Goal: Find specific page/section: Find specific page/section

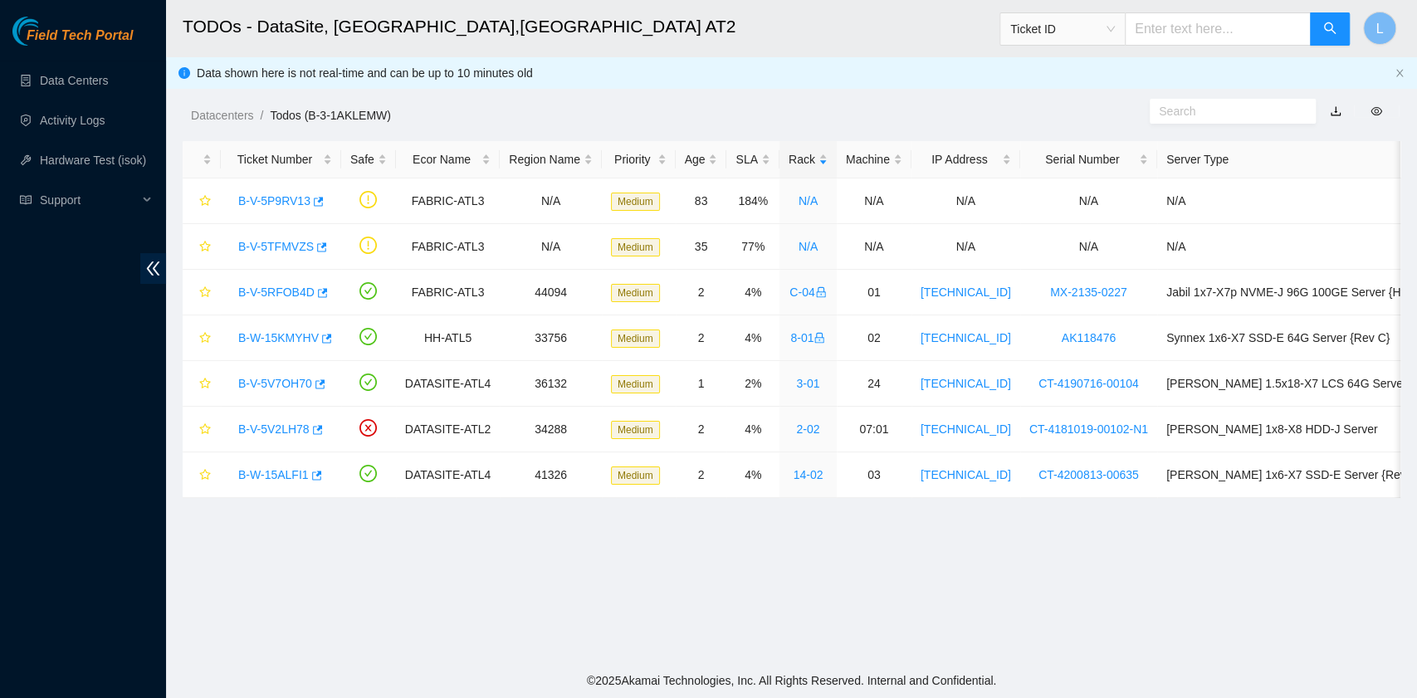
scroll to position [421, 0]
click at [97, 83] on link "Data Centers" at bounding box center [74, 80] width 68 height 13
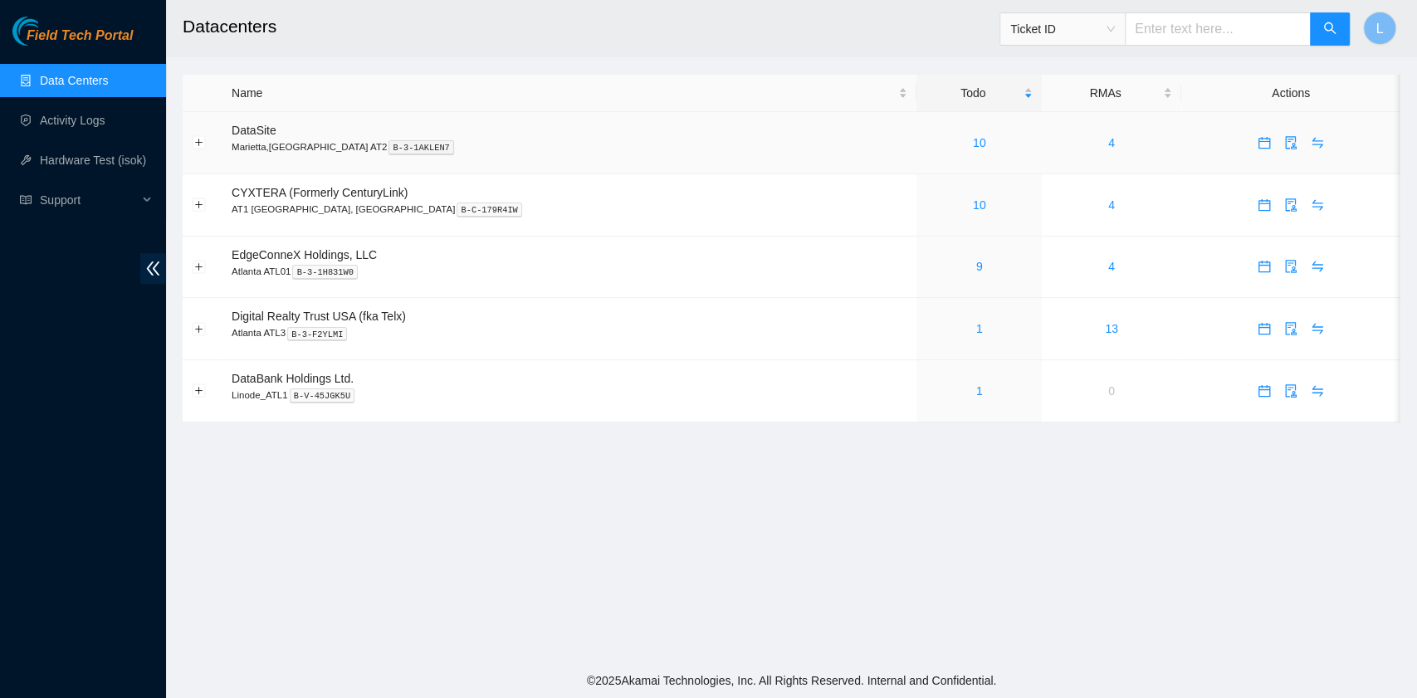
click at [926, 144] on div "10" at bounding box center [979, 143] width 107 height 18
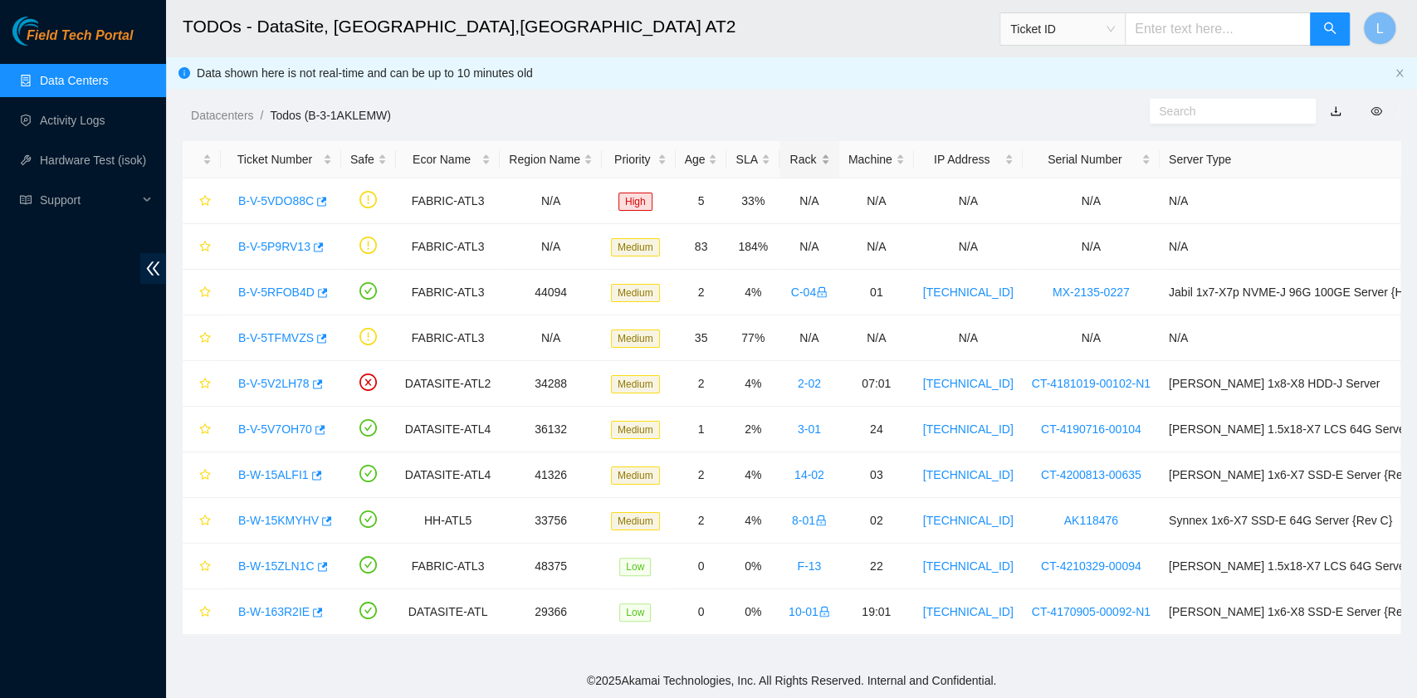
click at [789, 164] on div "Rack" at bounding box center [810, 159] width 42 height 18
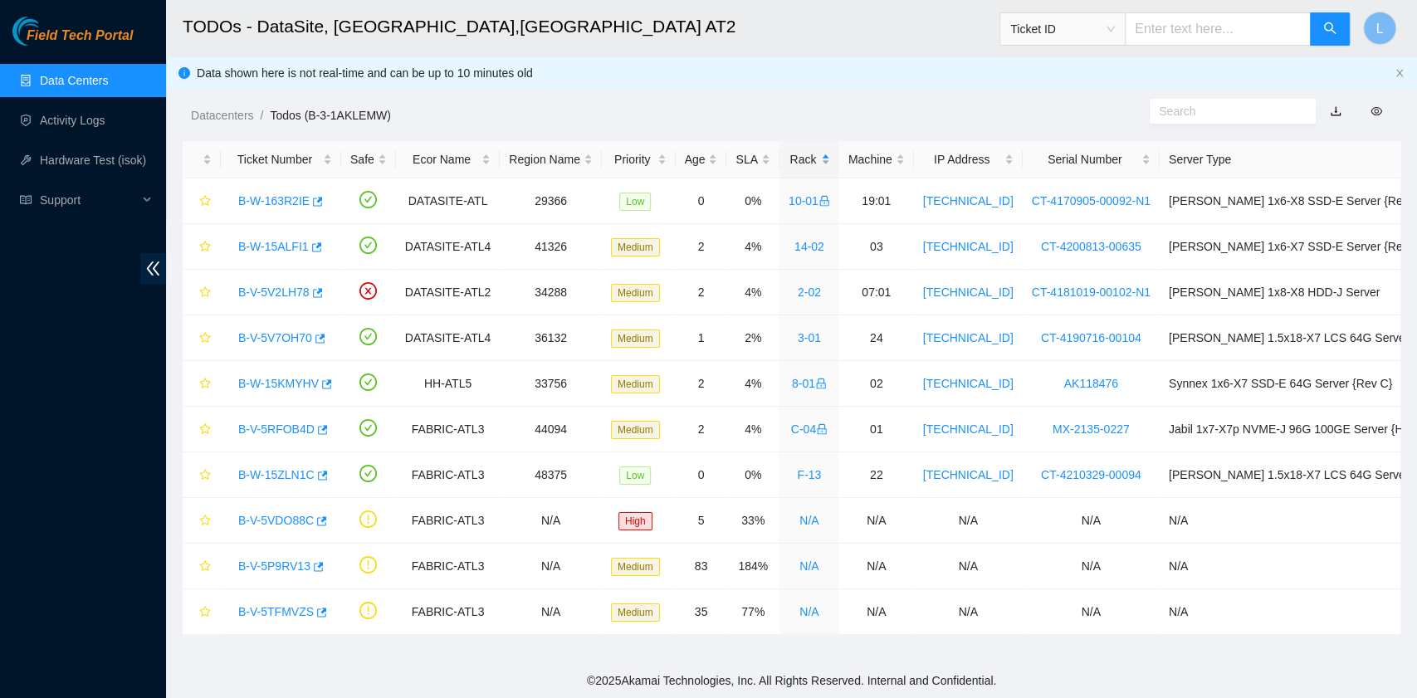
click at [789, 164] on div "Rack" at bounding box center [810, 159] width 42 height 18
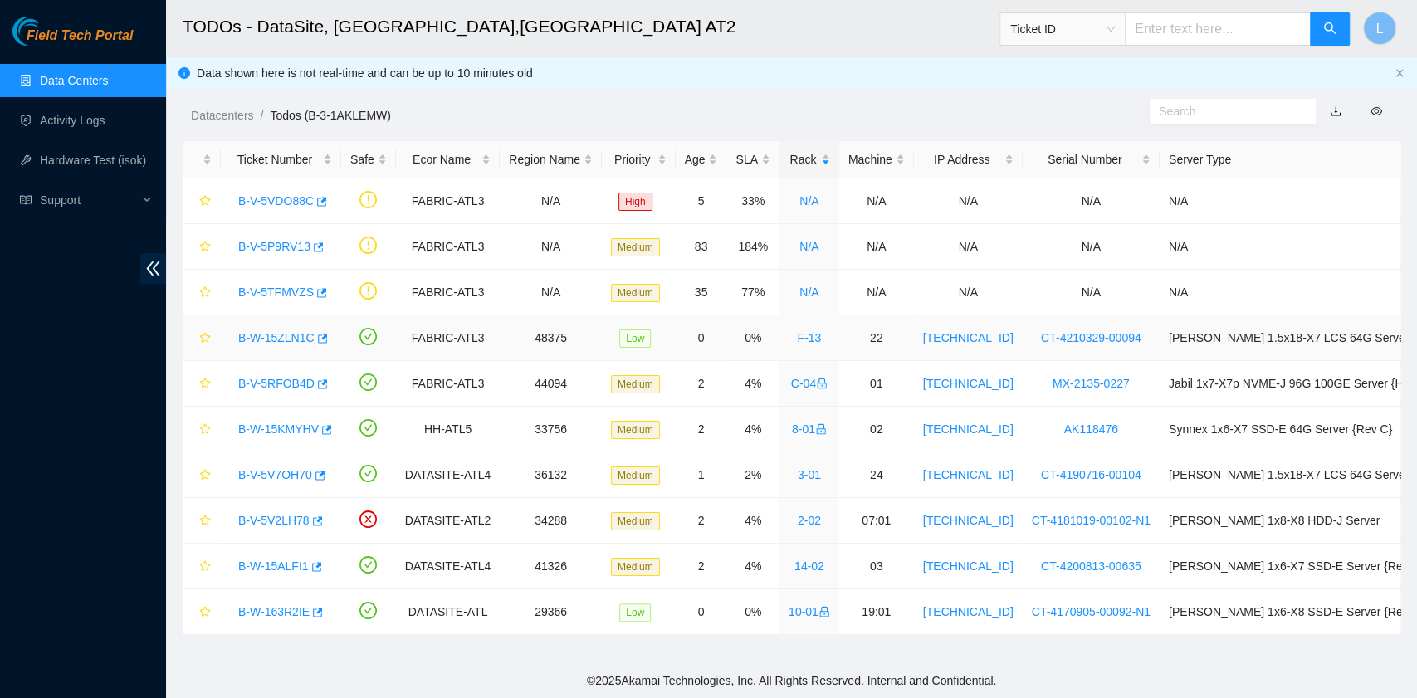
click at [276, 339] on link "B-W-15ZLN1C" at bounding box center [276, 337] width 76 height 13
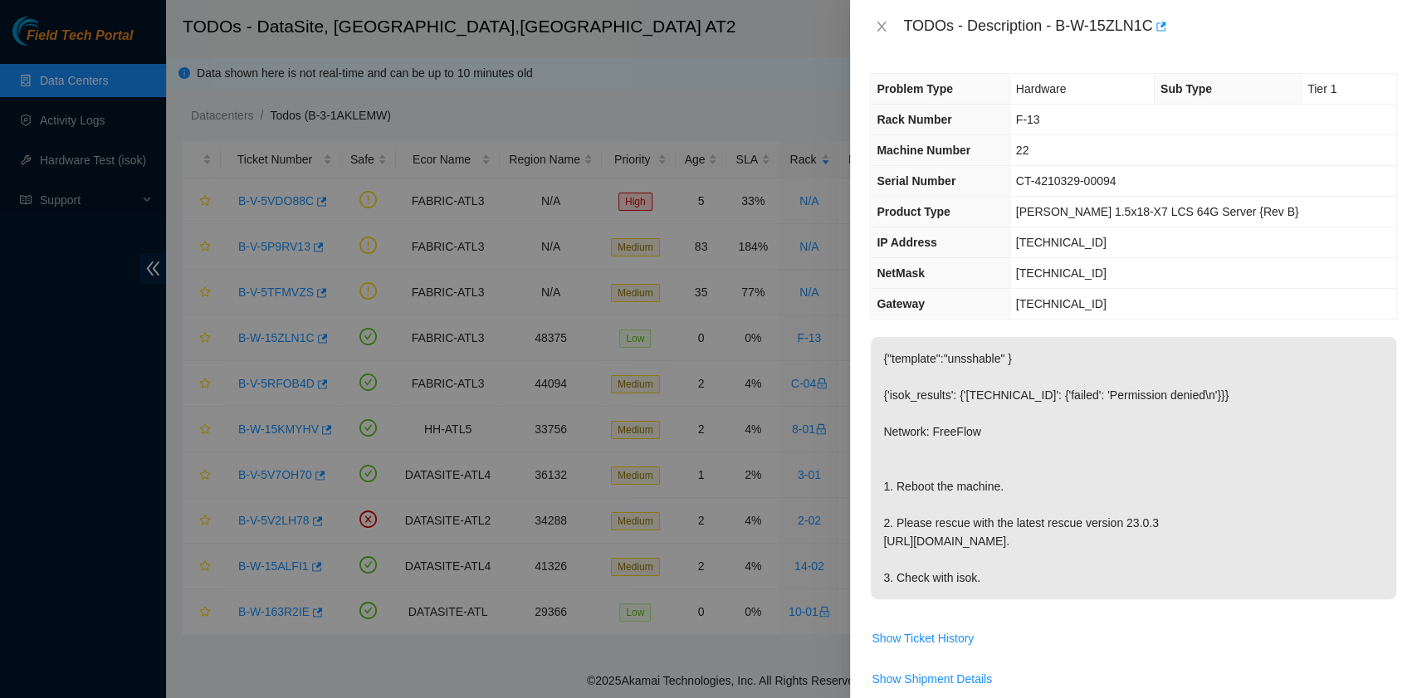
click at [1056, 29] on div "TODOs - Description - B-W-15ZLN1C" at bounding box center [1150, 26] width 494 height 27
drag, startPoint x: 1056, startPoint y: 30, endPoint x: 1151, endPoint y: 30, distance: 94.7
click at [1151, 30] on div "TODOs - Description - B-W-15ZLN1C" at bounding box center [1150, 26] width 494 height 27
click at [1151, 31] on div "TODOs - Description - B-W-15ZLN1C" at bounding box center [1150, 26] width 494 height 27
copy div "B-W-15ZLN1C"
